Goal: Complete application form

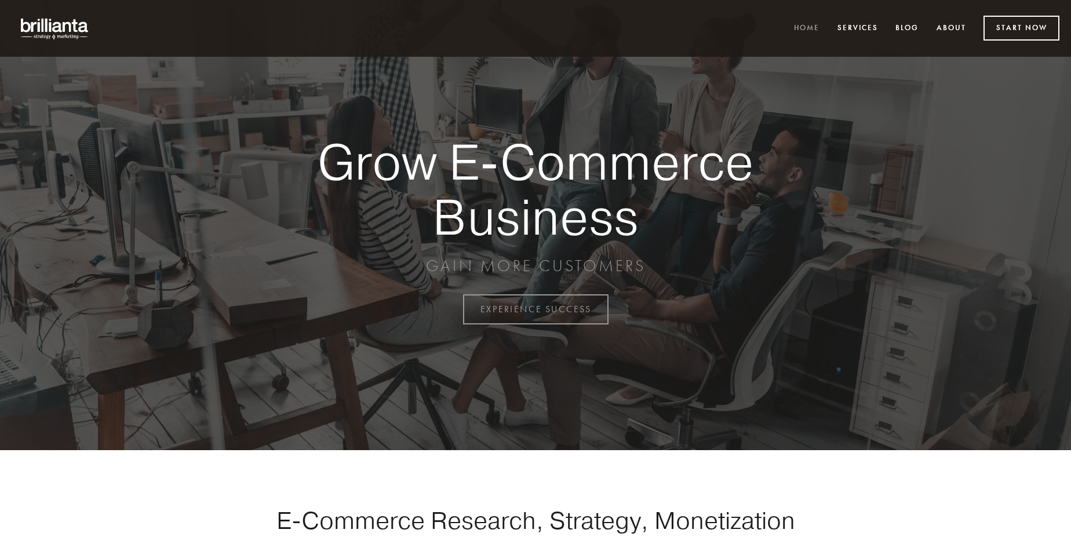
scroll to position [3037, 0]
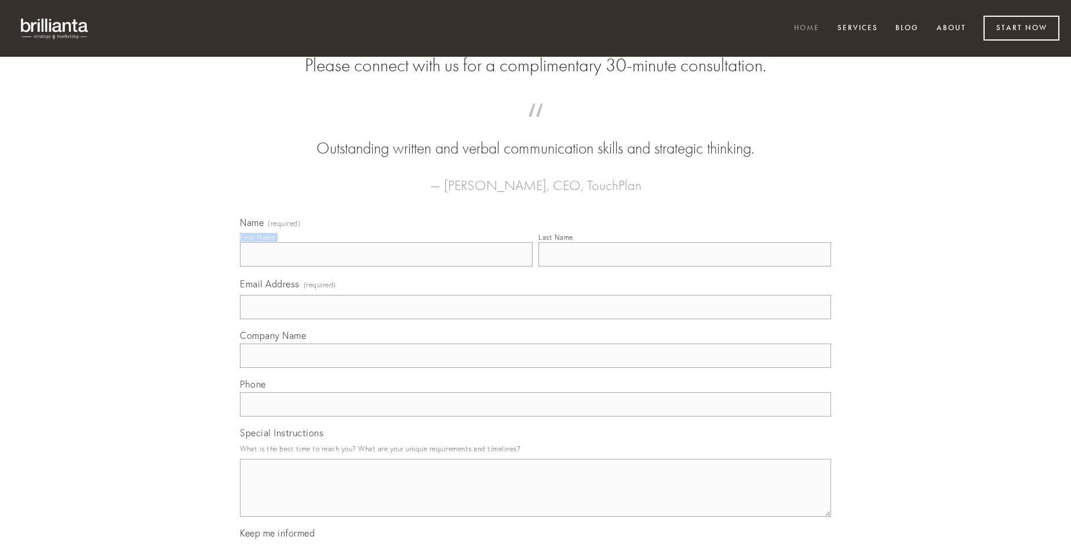
type input "[DEMOGRAPHIC_DATA][PERSON_NAME]"
click at [684, 266] on input "Last Name" at bounding box center [684, 254] width 293 height 24
type input "[DEMOGRAPHIC_DATA][PERSON_NAME]"
click at [535, 319] on input "Email Address (required)" at bounding box center [535, 307] width 591 height 24
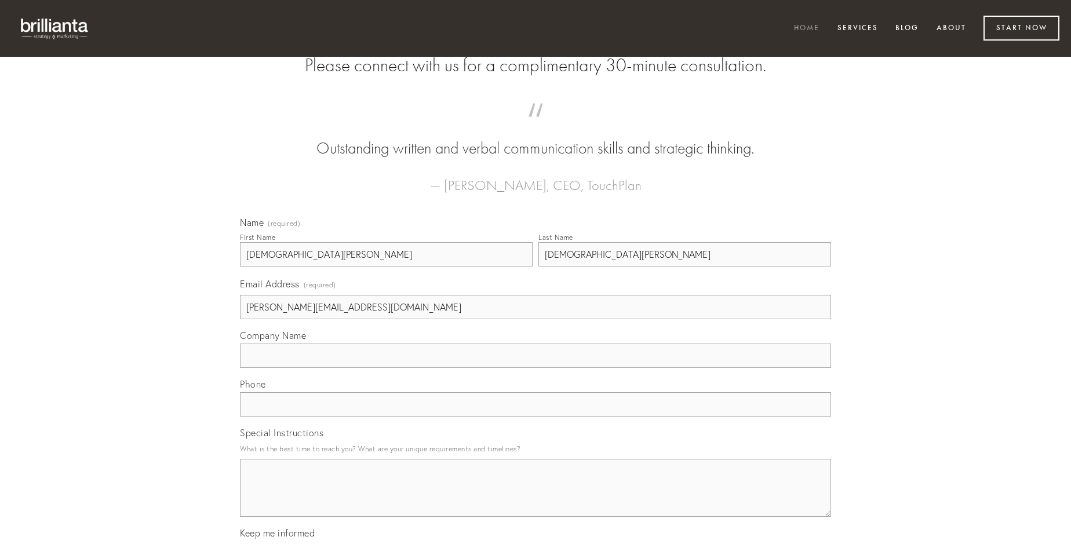
type input "[PERSON_NAME][EMAIL_ADDRESS][DOMAIN_NAME]"
click at [535, 368] on input "Company Name" at bounding box center [535, 356] width 591 height 24
type input "adulescens"
click at [535, 417] on input "text" at bounding box center [535, 404] width 591 height 24
click at [535, 498] on textarea "Special Instructions" at bounding box center [535, 488] width 591 height 58
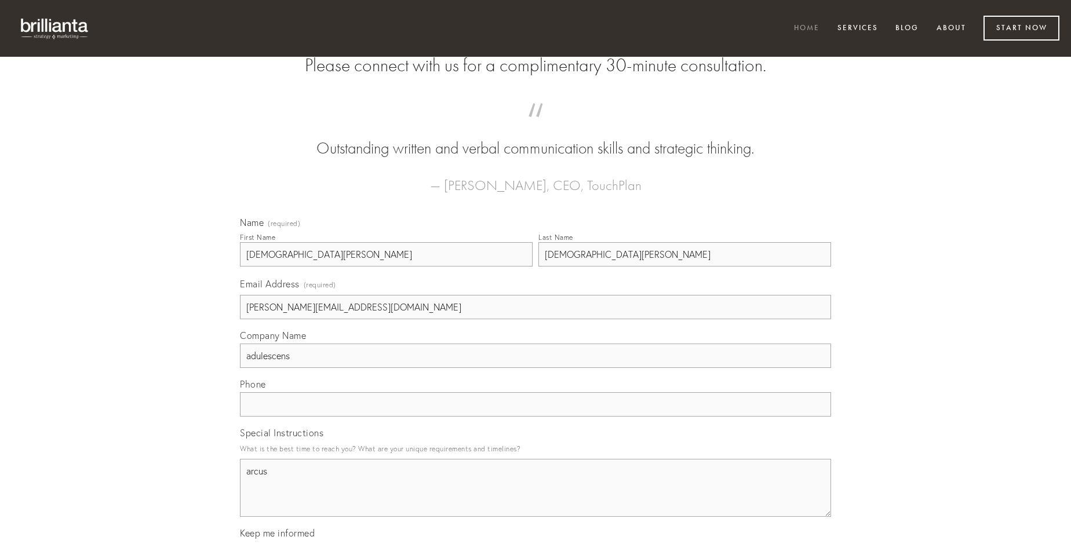
type textarea "arcus"
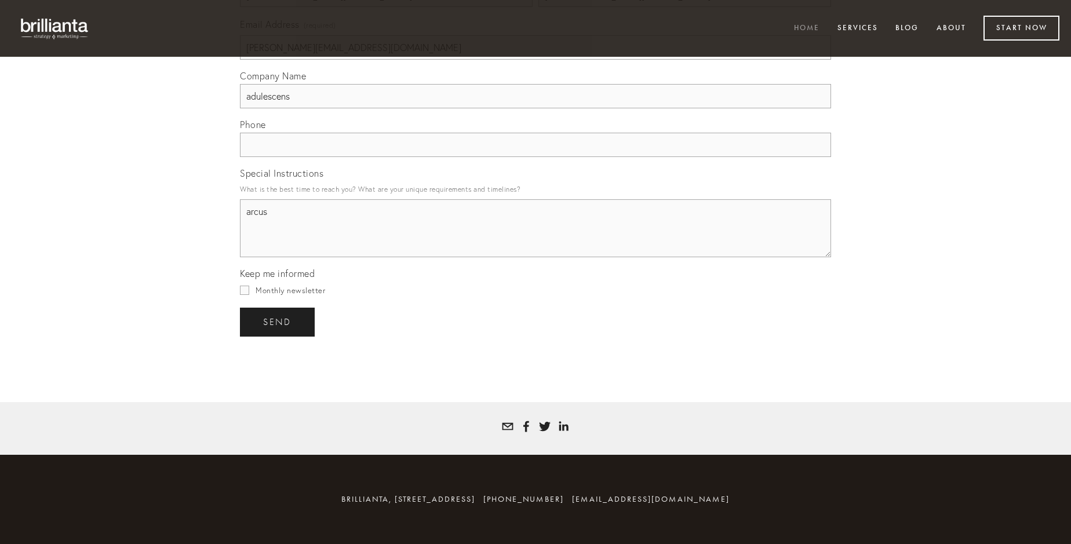
click at [278, 322] on span "send" at bounding box center [277, 322] width 28 height 10
